Goal: Information Seeking & Learning: Learn about a topic

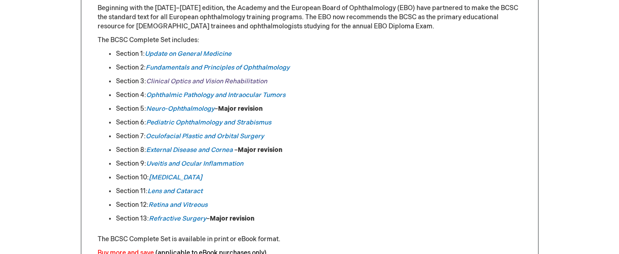
scroll to position [503, 0]
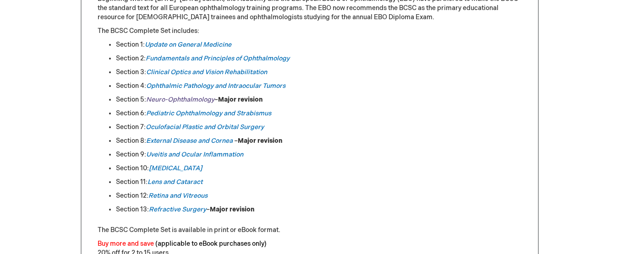
click at [185, 102] on em "Neuro-Ophthalmology" at bounding box center [180, 100] width 68 height 8
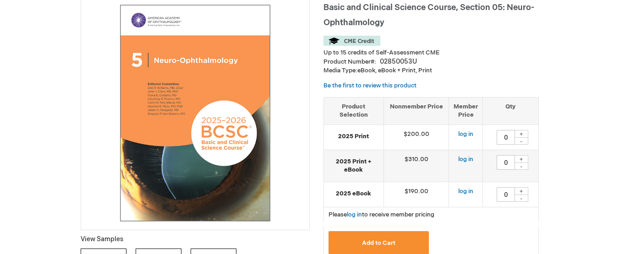
scroll to position [137, 0]
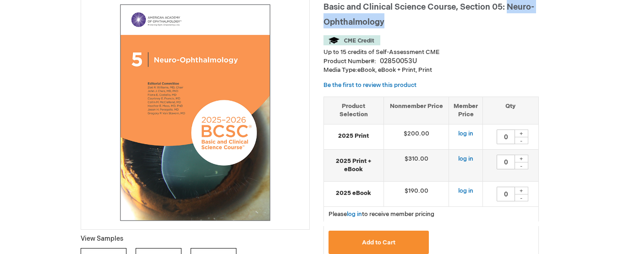
drag, startPoint x: 510, startPoint y: 9, endPoint x: 514, endPoint y: 16, distance: 8.2
click at [514, 16] on h1 "Basic and Clinical Science Course, Section 05: Neuro-Ophthalmology" at bounding box center [430, 13] width 215 height 30
copy span "Neuro-Ophthalmology"
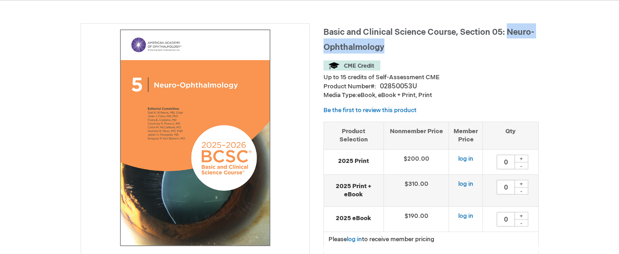
scroll to position [92, 0]
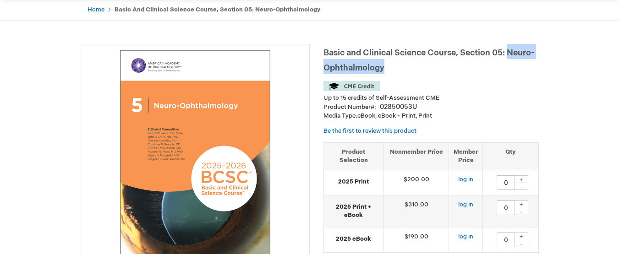
click at [383, 60] on h1 "Basic and Clinical Science Course, Section 05: Neuro-Ophthalmology" at bounding box center [430, 59] width 215 height 30
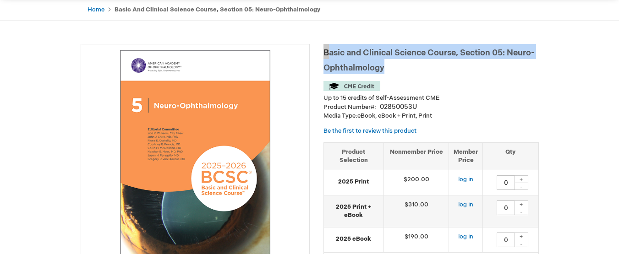
drag, startPoint x: 324, startPoint y: 51, endPoint x: 396, endPoint y: 71, distance: 75.1
click at [396, 71] on h1 "Basic and Clinical Science Course, Section 05: Neuro-Ophthalmology" at bounding box center [430, 59] width 215 height 30
copy span "Basic and Clinical Science Course, Section 05: Neuro-Ophthalmology"
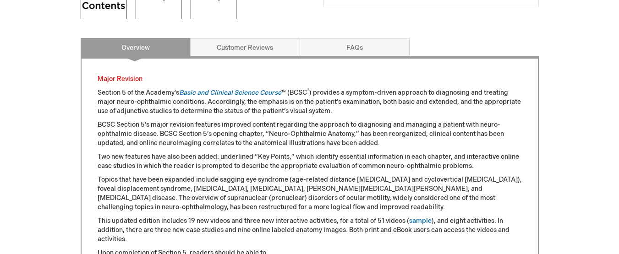
scroll to position [183, 0]
